Goal: Navigation & Orientation: Find specific page/section

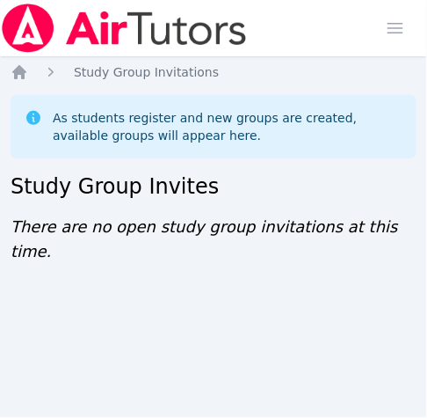
click at [7, 270] on div "Home Sessions Study Groups Students Messages Open user menu Jennifer (Jen) Grub…" at bounding box center [213, 209] width 427 height 418
